Goal: Navigation & Orientation: Find specific page/section

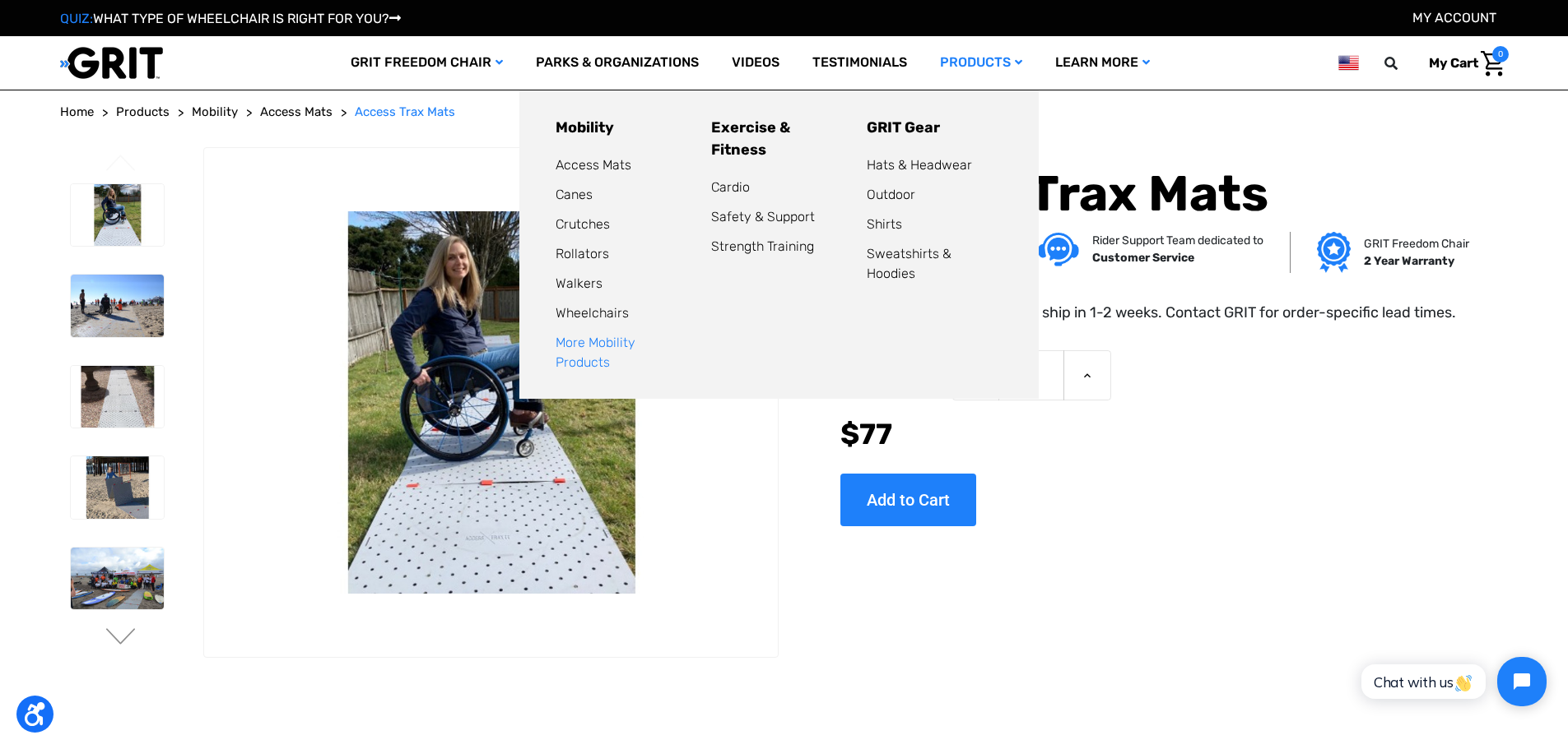
click at [630, 338] on link "More Mobility Products" at bounding box center [595, 352] width 80 height 35
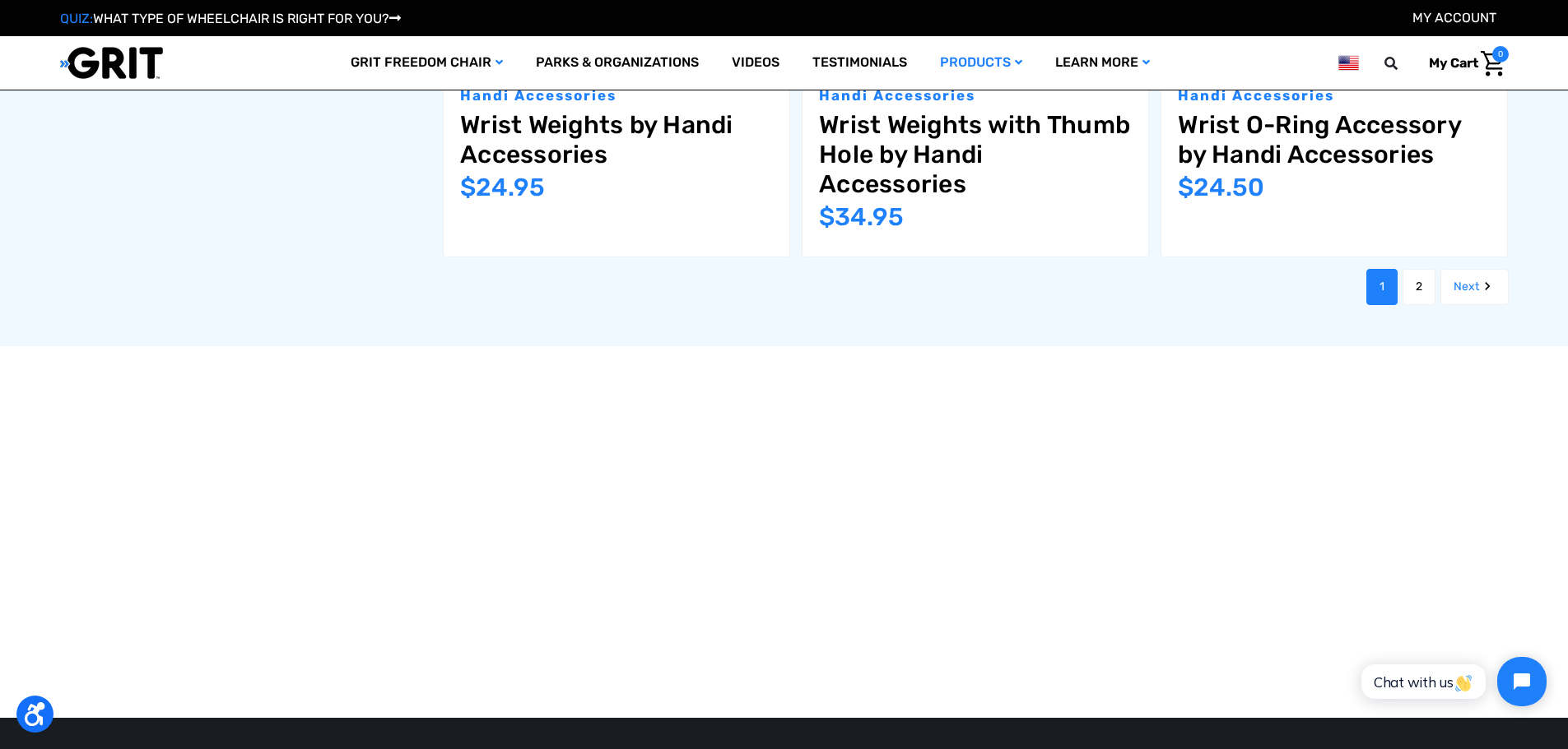
scroll to position [2385, 0]
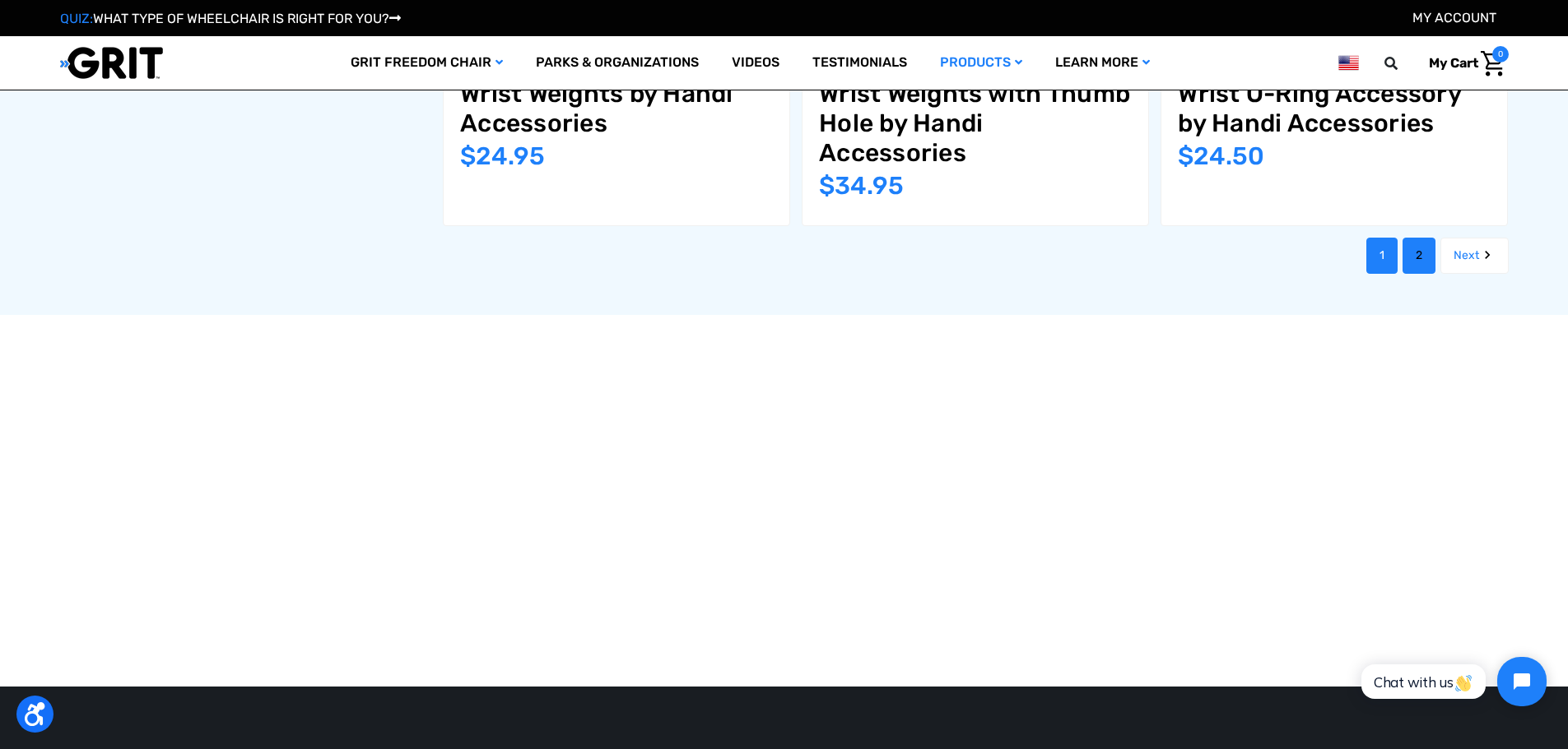
click at [1418, 244] on link "2" at bounding box center [1419, 256] width 33 height 36
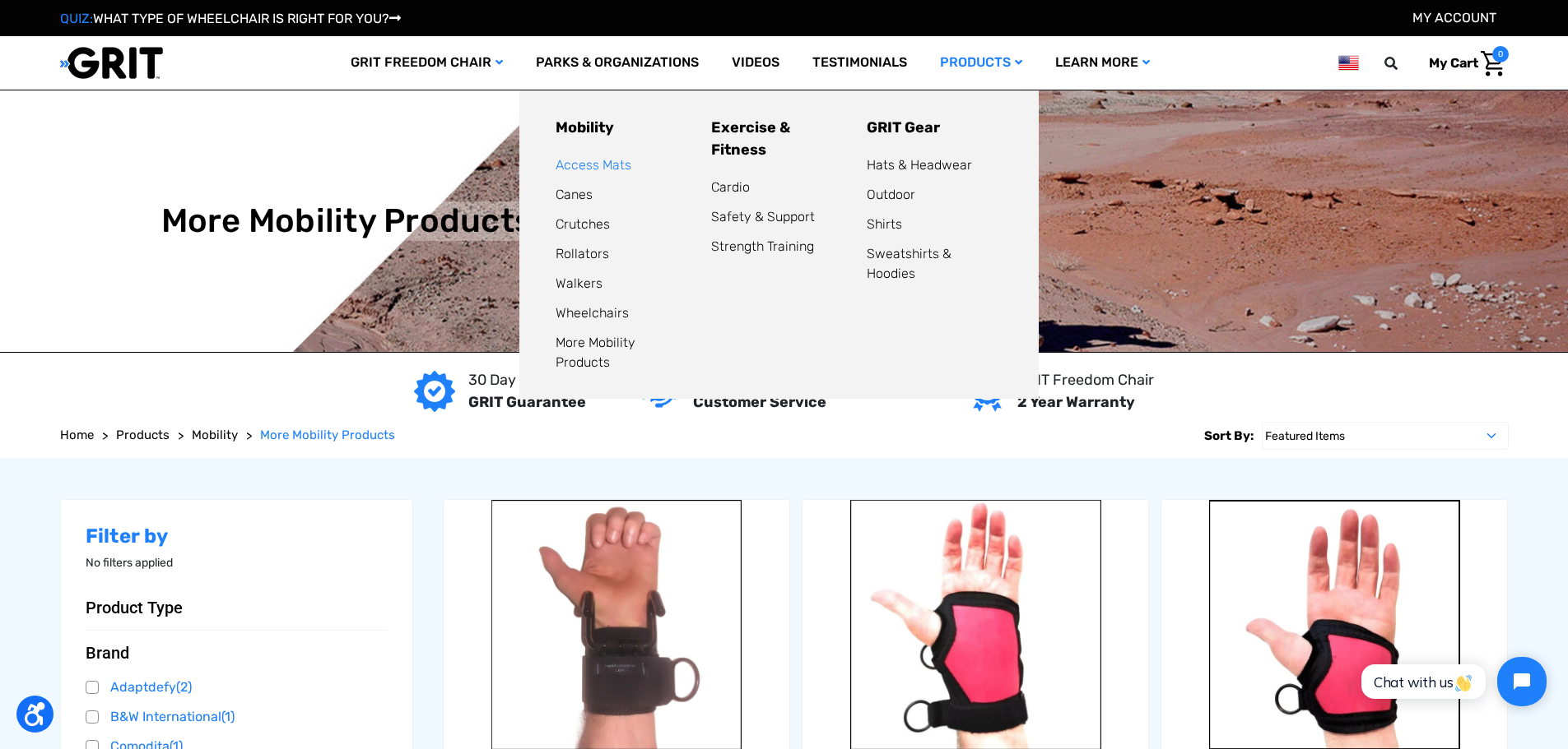
click at [595, 168] on link "Access Mats" at bounding box center [593, 165] width 75 height 16
